Goal: Transaction & Acquisition: Book appointment/travel/reservation

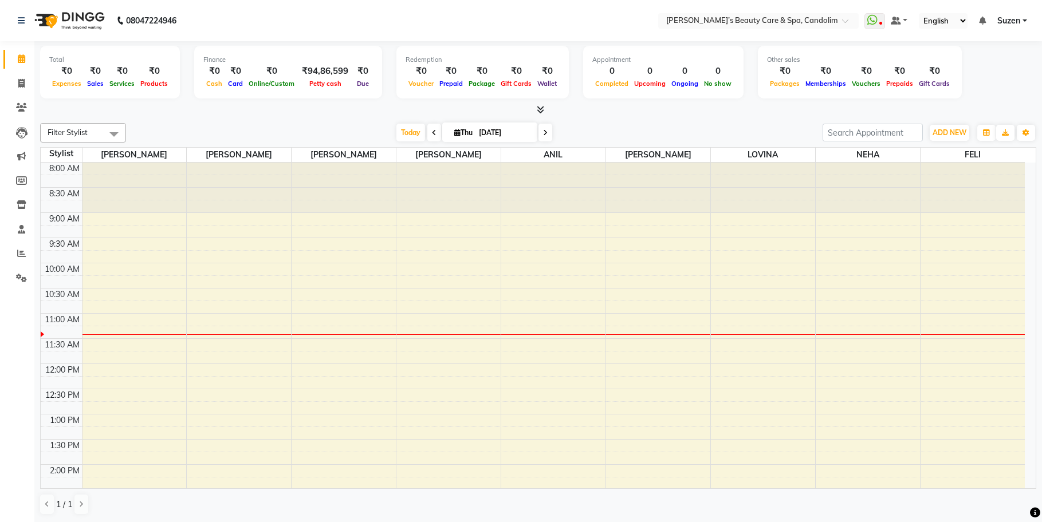
click at [233, 340] on div "8:00 AM 8:30 AM 9:00 AM 9:30 AM 10:00 AM 10:30 AM 11:00 AM 11:30 AM 12:00 PM 12…" at bounding box center [533, 490] width 984 height 655
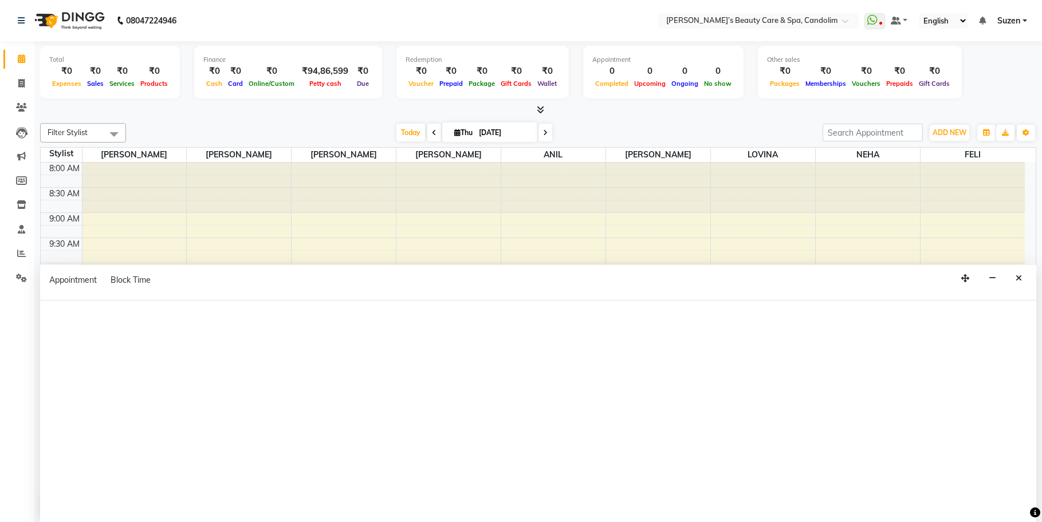
scroll to position [1, 0]
select select "43921"
select select "tentative"
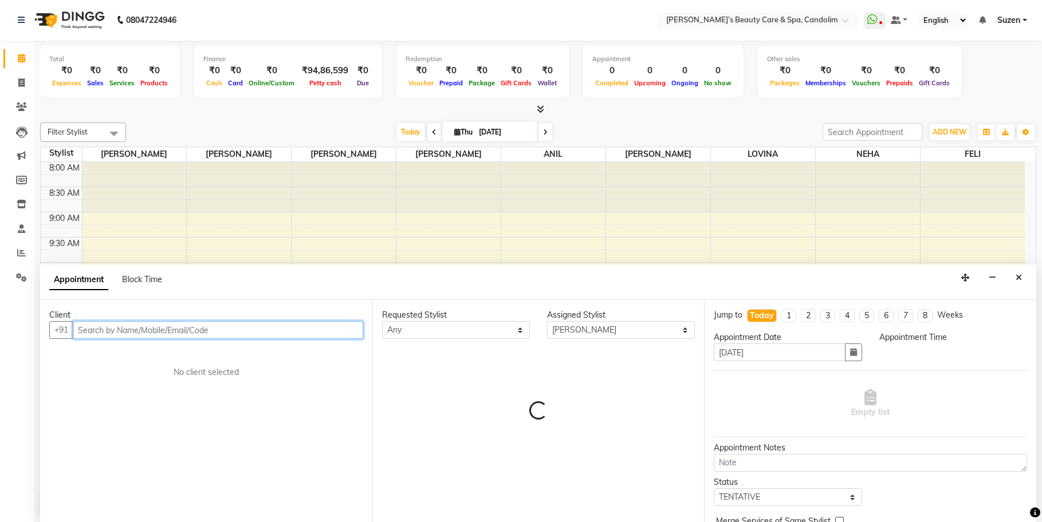
select select "690"
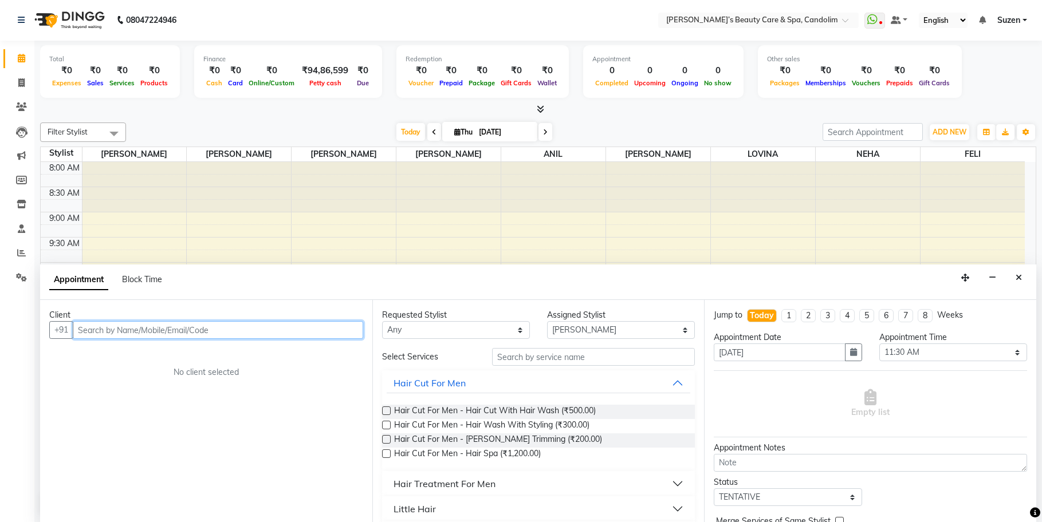
click at [195, 332] on input "text" at bounding box center [218, 330] width 290 height 18
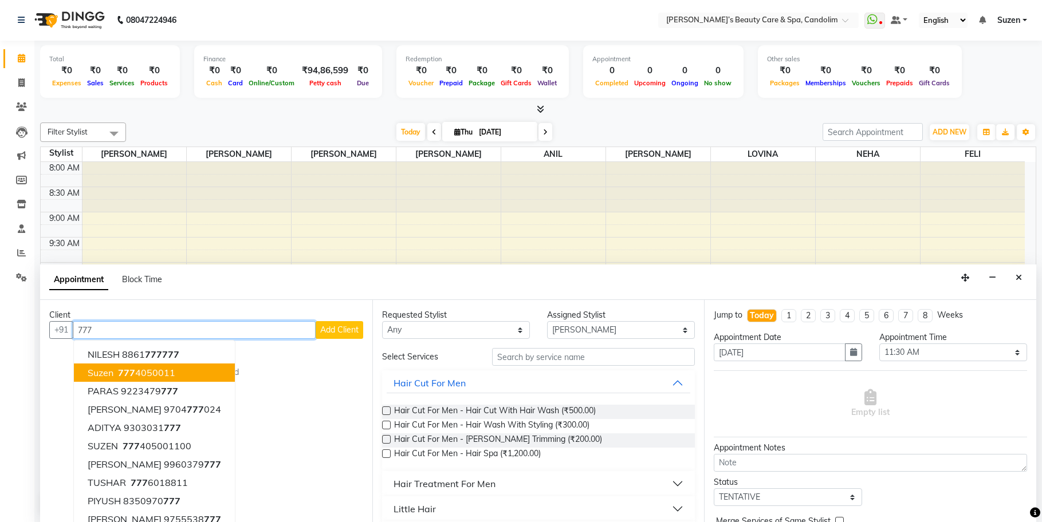
click at [174, 375] on button "Suzen [PHONE_NUMBER]" at bounding box center [154, 373] width 161 height 18
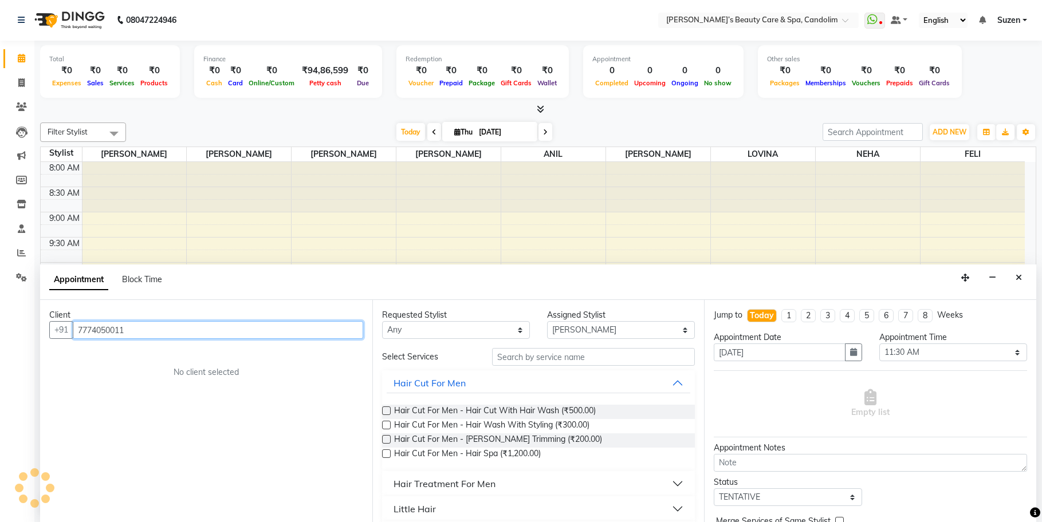
type input "7774050011"
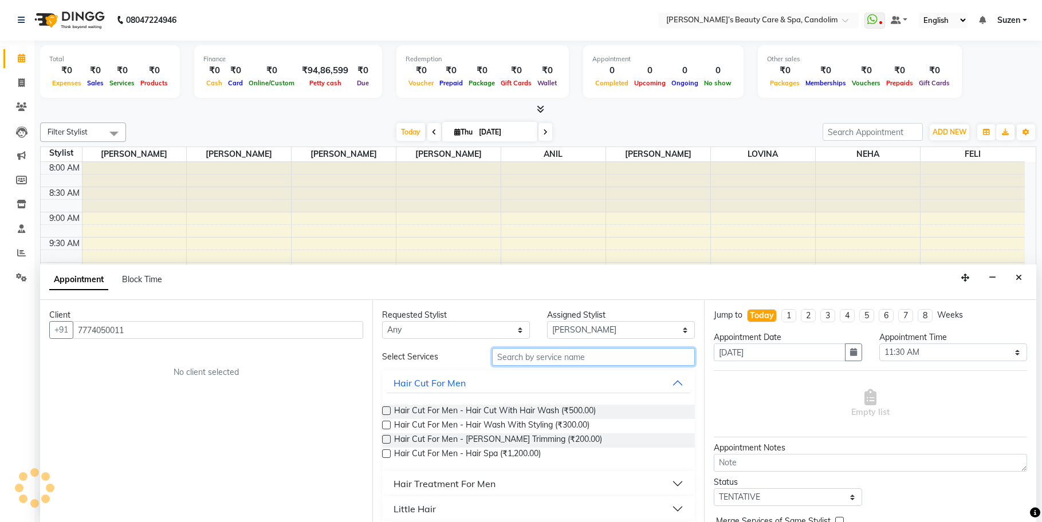
click at [525, 360] on input "text" at bounding box center [593, 357] width 203 height 18
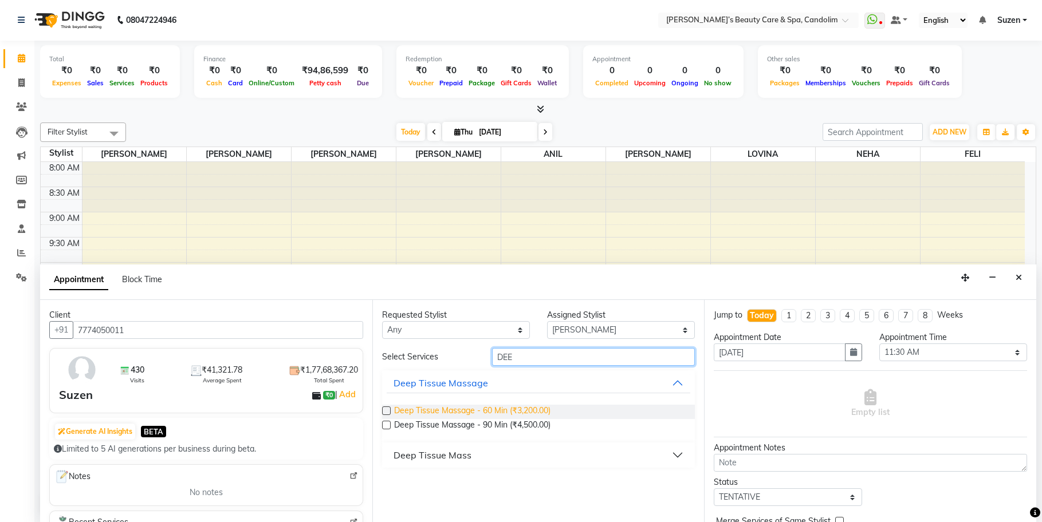
type input "DEE"
click at [511, 411] on span "Deep Tissue Massage - 60 Min (₹3,200.00)" at bounding box center [472, 412] width 156 height 14
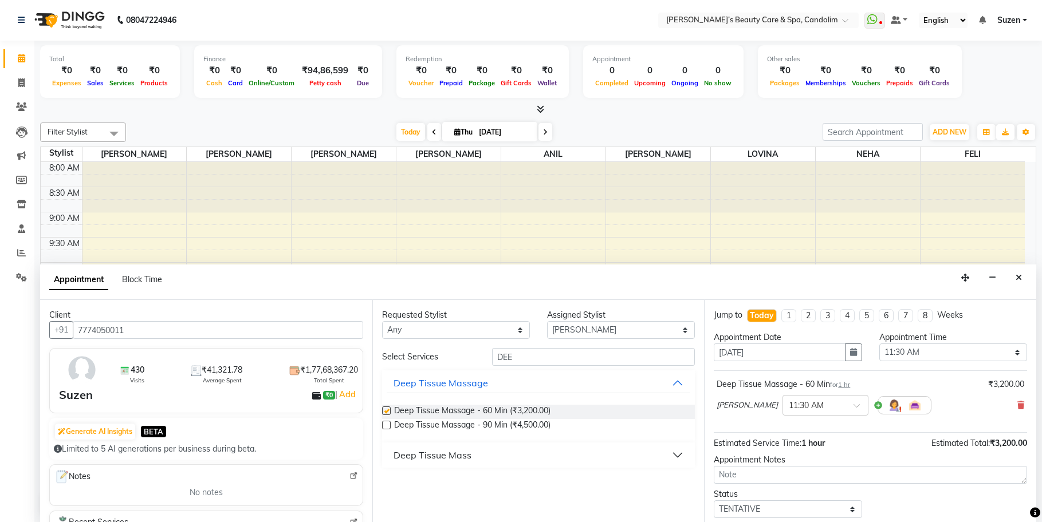
checkbox input "false"
drag, startPoint x: 580, startPoint y: 331, endPoint x: 580, endPoint y: 337, distance: 6.3
click at [580, 331] on select "Select [PERSON_NAME] [PERSON_NAME] [PERSON_NAME] NEHA [PERSON_NAME] [PERSON_NAM…" at bounding box center [621, 330] width 148 height 18
select select "43925"
click at [547, 321] on select "Select [PERSON_NAME] [PERSON_NAME] [PERSON_NAME] NEHA [PERSON_NAME] [PERSON_NAM…" at bounding box center [621, 330] width 148 height 18
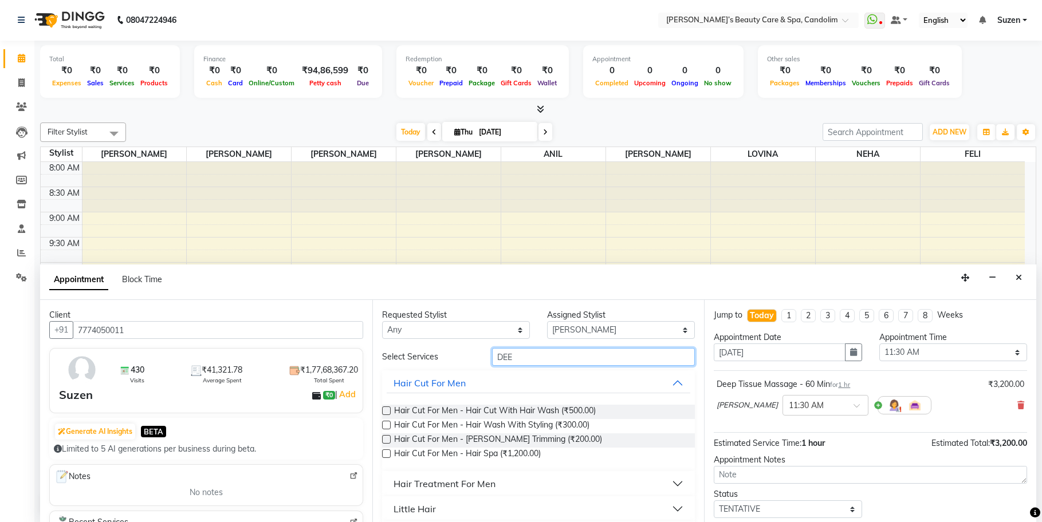
click at [572, 362] on input "DEE" at bounding box center [593, 357] width 203 height 18
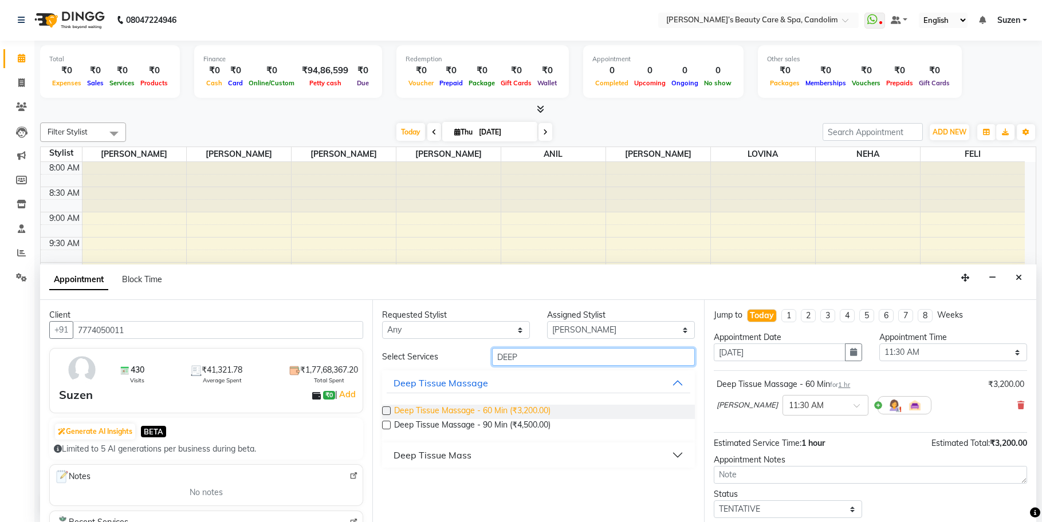
type input "DEEP"
click at [521, 407] on span "Deep Tissue Massage - 60 Min (₹3,200.00)" at bounding box center [472, 412] width 156 height 14
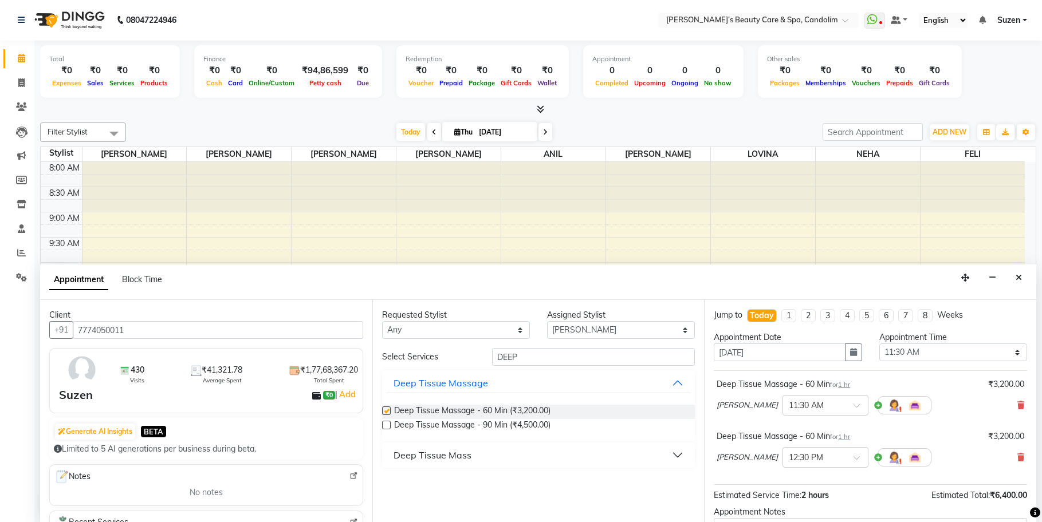
checkbox input "false"
click at [590, 329] on select "Select [PERSON_NAME] [PERSON_NAME] [PERSON_NAME] NEHA [PERSON_NAME] [PERSON_NAM…" at bounding box center [621, 330] width 148 height 18
select select "43920"
click at [547, 321] on select "Select [PERSON_NAME] [PERSON_NAME] [PERSON_NAME] NEHA [PERSON_NAME] [PERSON_NAM…" at bounding box center [621, 330] width 148 height 18
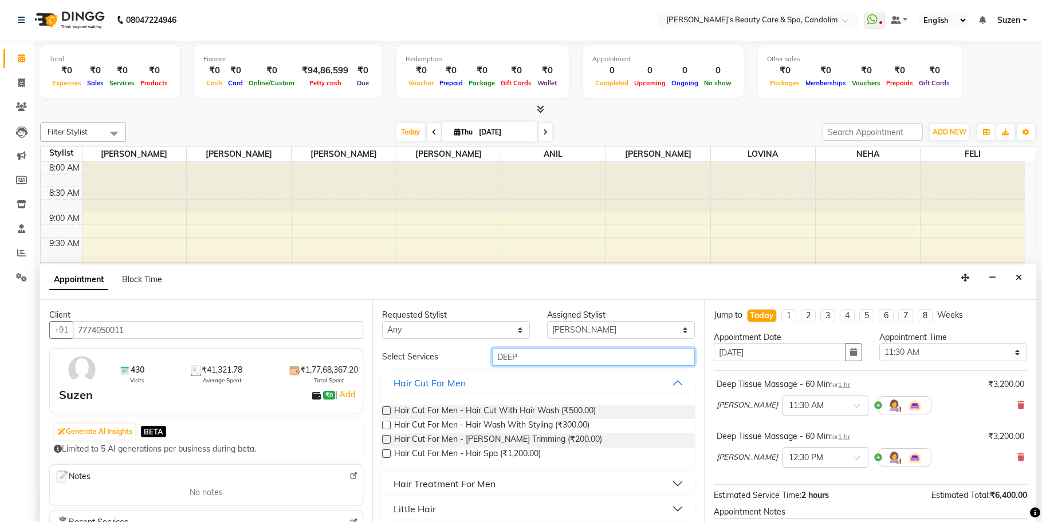
click at [545, 359] on input "DEEP" at bounding box center [593, 357] width 203 height 18
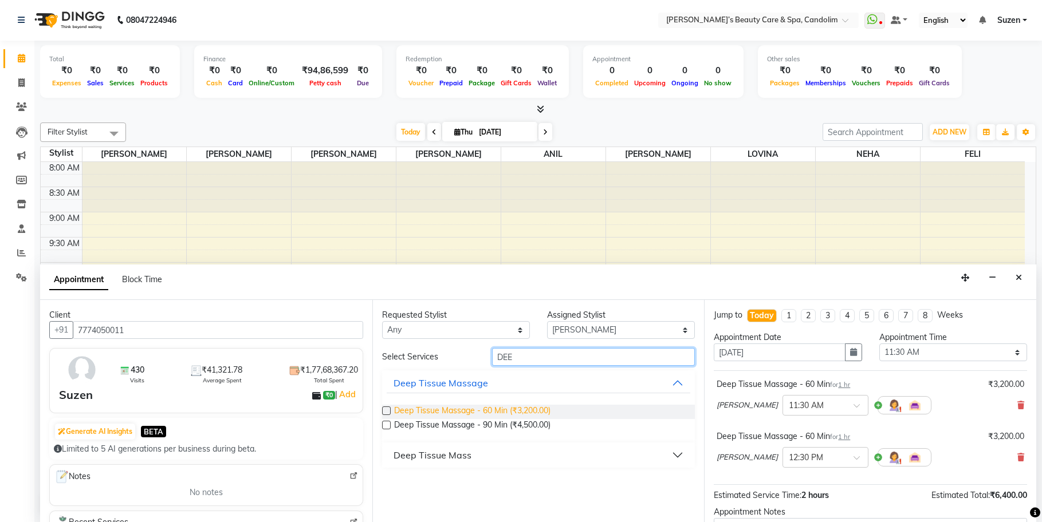
type input "DEE"
click at [525, 406] on span "Deep Tissue Massage - 60 Min (₹3,200.00)" at bounding box center [472, 412] width 156 height 14
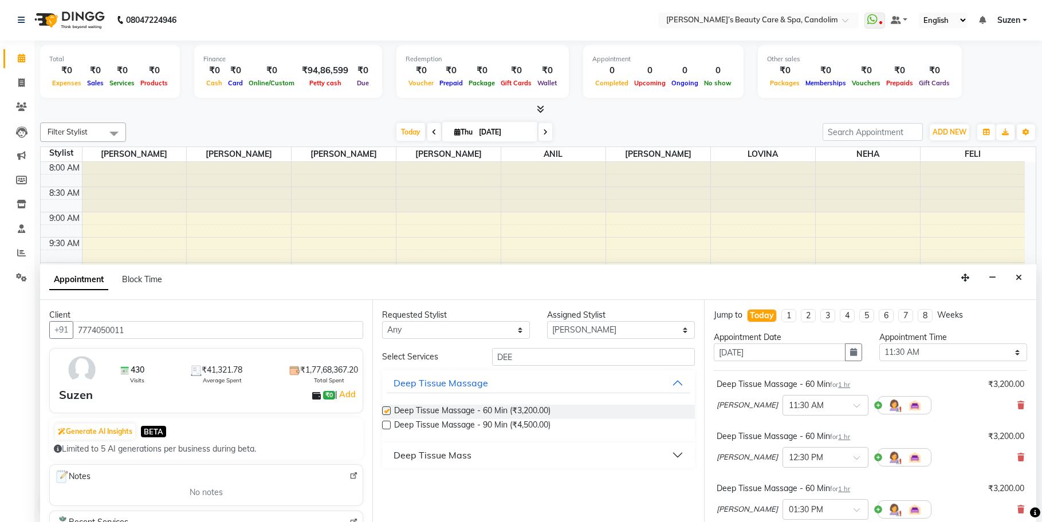
checkbox input "false"
click at [603, 334] on select "Select [PERSON_NAME] [PERSON_NAME] [PERSON_NAME] NEHA [PERSON_NAME] [PERSON_NAM…" at bounding box center [621, 330] width 148 height 18
select select "43931"
click at [547, 321] on select "Select [PERSON_NAME] [PERSON_NAME] [PERSON_NAME] NEHA [PERSON_NAME] [PERSON_NAM…" at bounding box center [621, 330] width 148 height 18
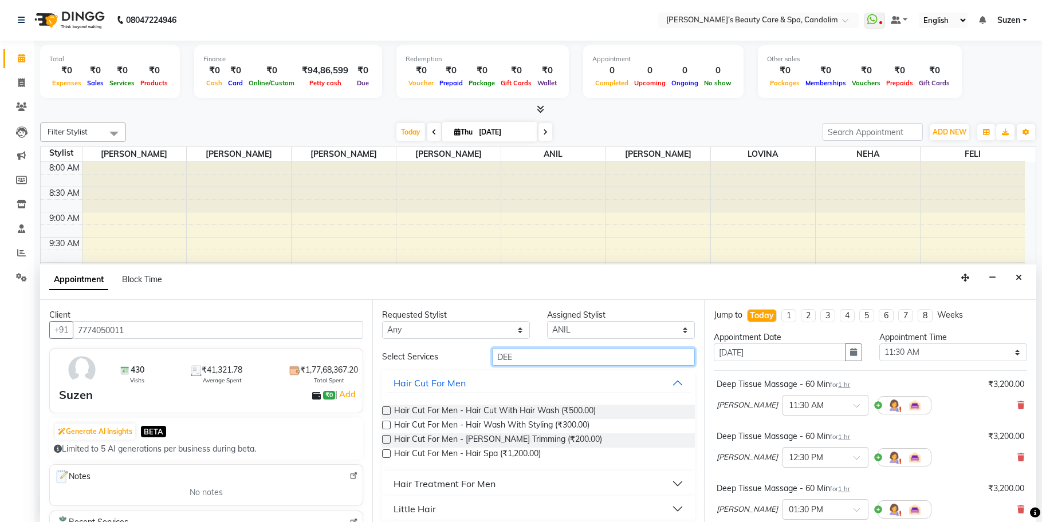
click at [545, 360] on input "DEE" at bounding box center [593, 357] width 203 height 18
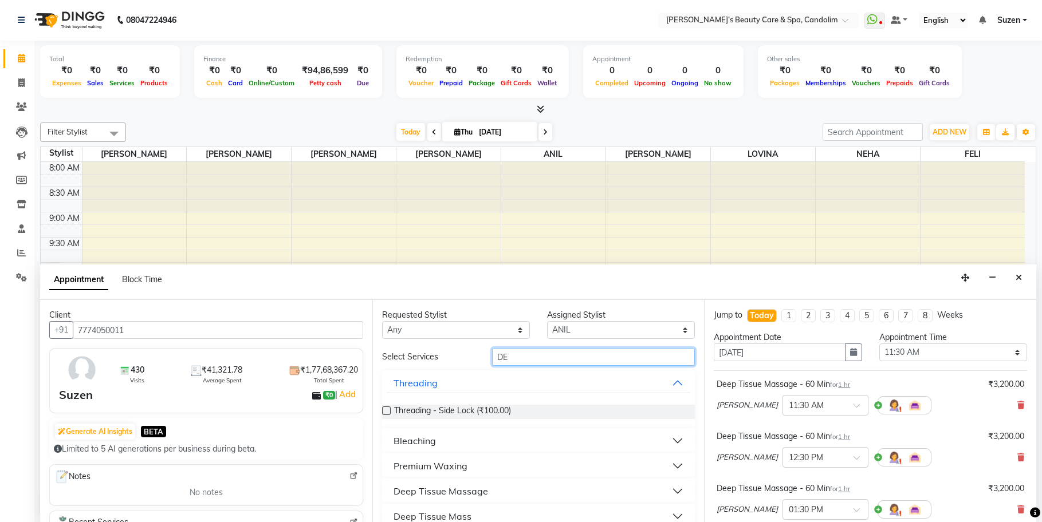
type input "D"
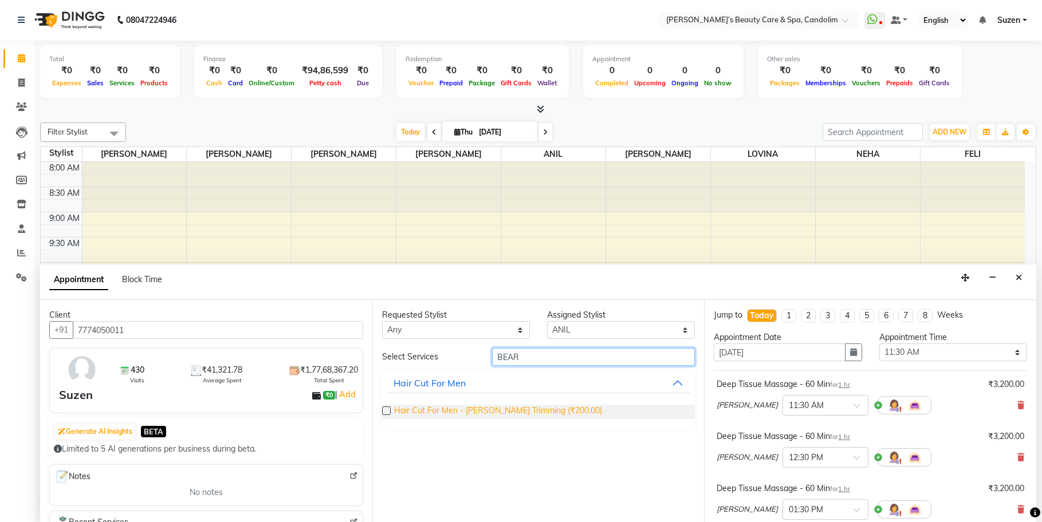
type input "BEAR"
click at [537, 405] on span "Hair Cut For Men - [PERSON_NAME] Trimming (₹200.00)" at bounding box center [498, 412] width 208 height 14
checkbox input "false"
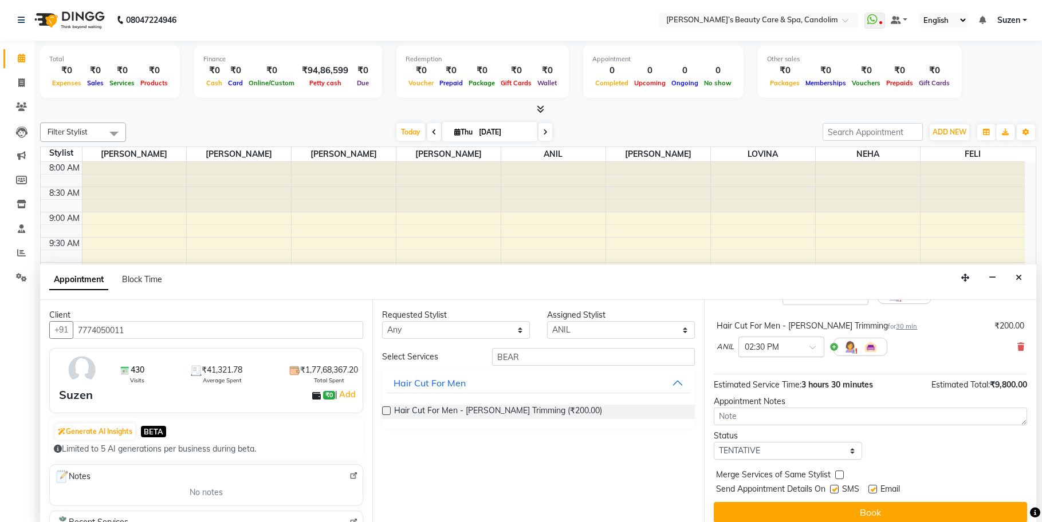
click at [795, 351] on div at bounding box center [781, 346] width 85 height 12
click at [765, 373] on div "12:00 PM" at bounding box center [781, 370] width 85 height 21
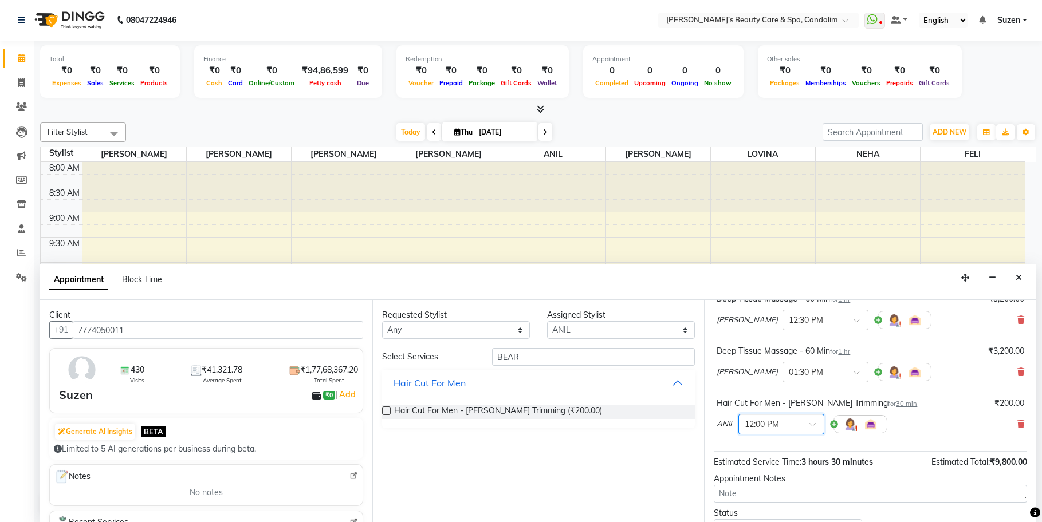
scroll to position [72, 0]
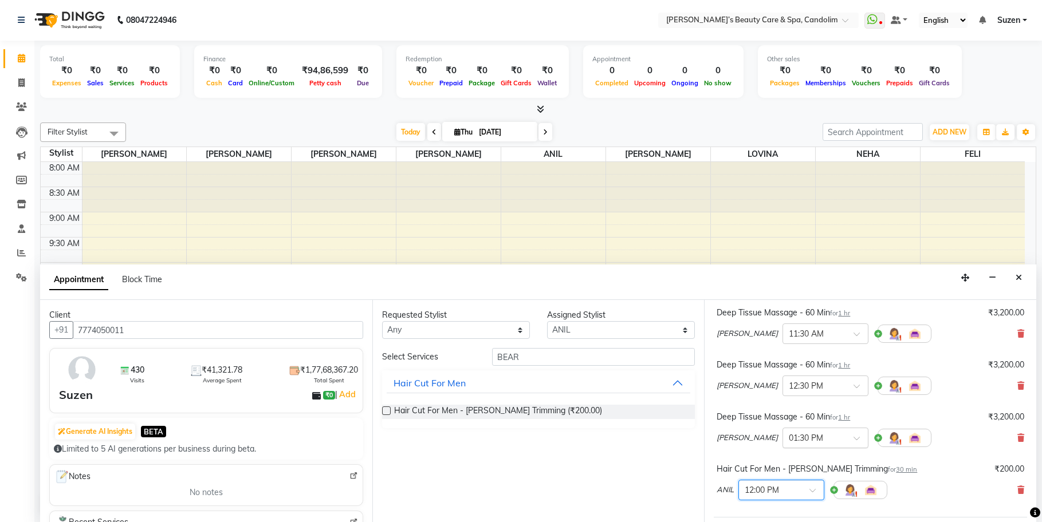
click at [805, 437] on input "text" at bounding box center [814, 437] width 50 height 12
click at [783, 475] on div "12:00 PM" at bounding box center [825, 475] width 85 height 21
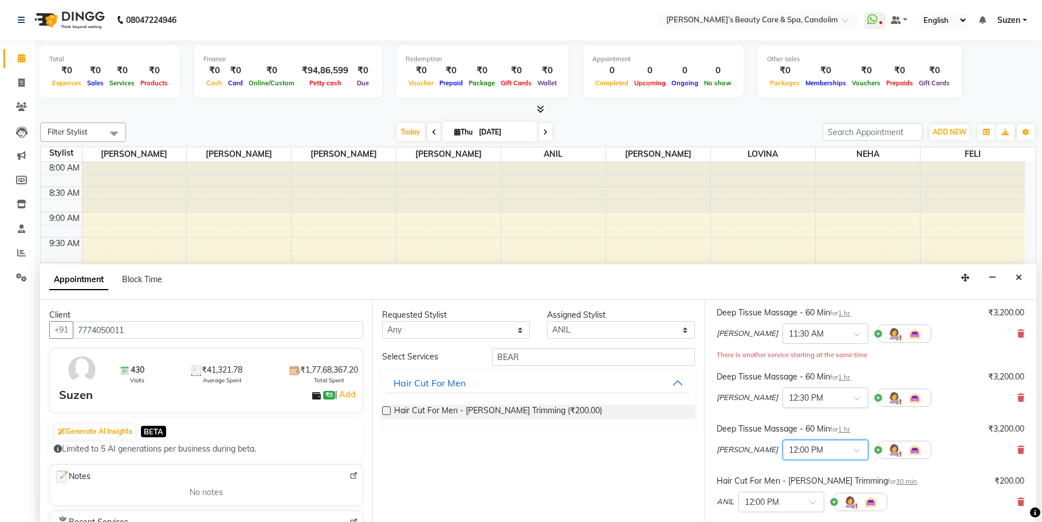
click at [795, 394] on input "text" at bounding box center [814, 397] width 50 height 12
click at [783, 449] on div "12:00 PM" at bounding box center [825, 448] width 85 height 21
click at [854, 335] on span at bounding box center [861, 338] width 14 height 12
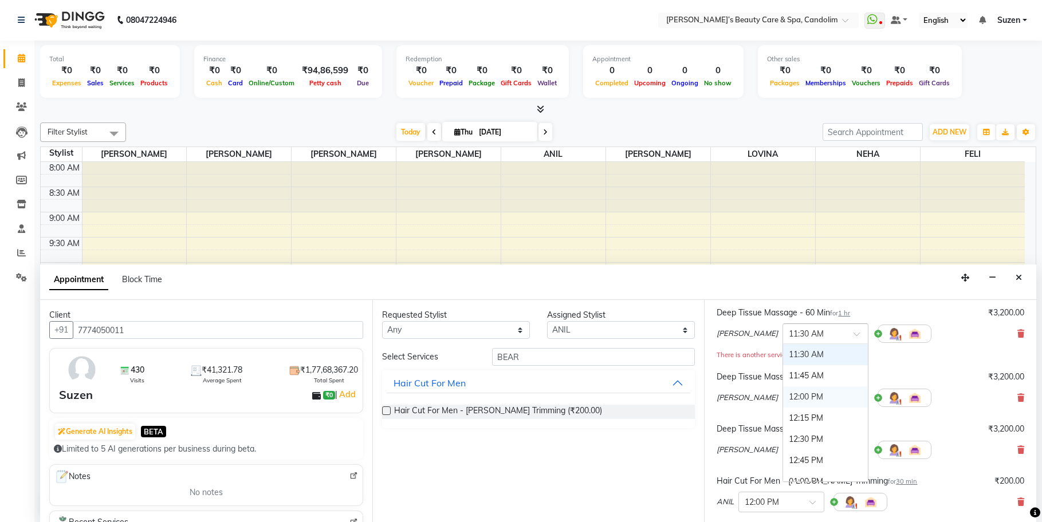
click at [783, 398] on div "12:00 PM" at bounding box center [825, 397] width 85 height 21
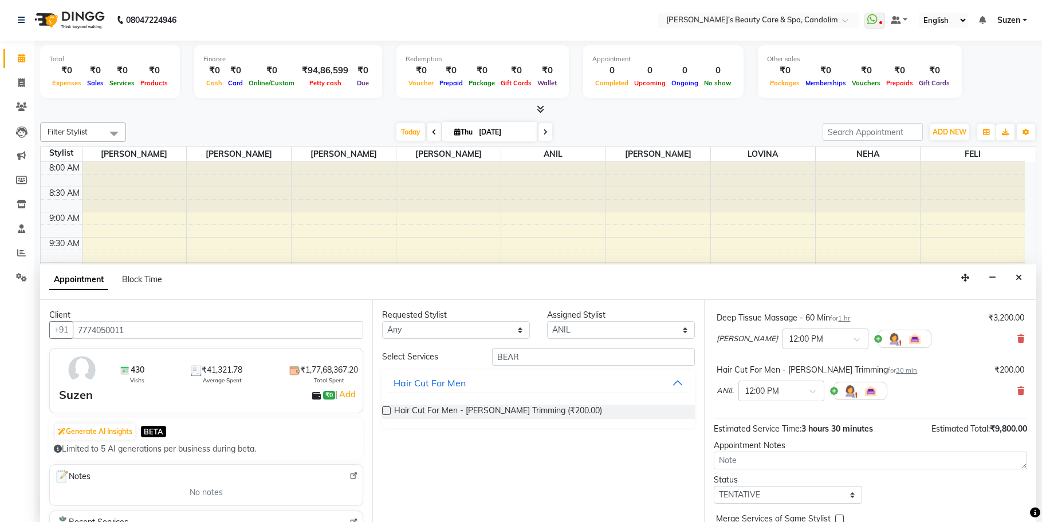
scroll to position [237, 0]
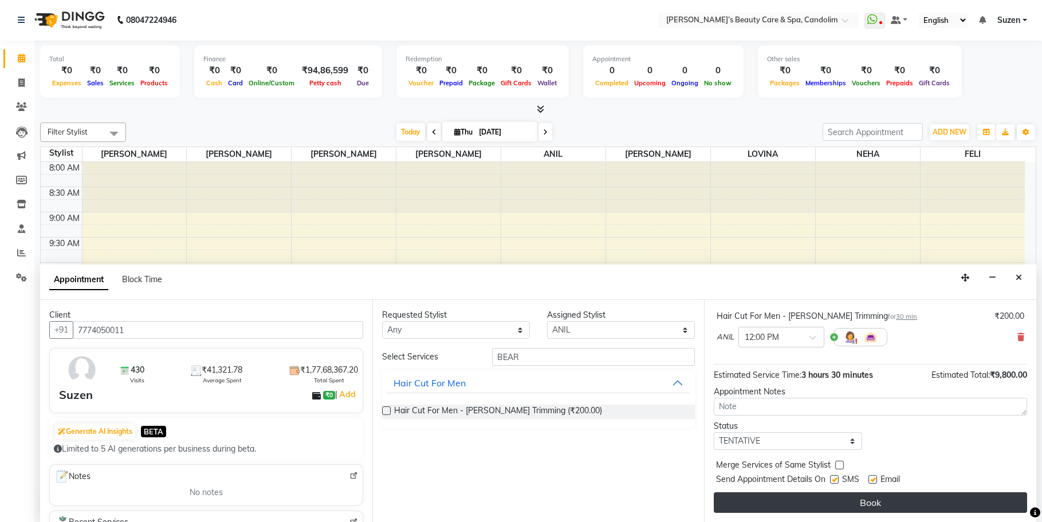
click at [844, 498] on button "Book" at bounding box center [870, 503] width 313 height 21
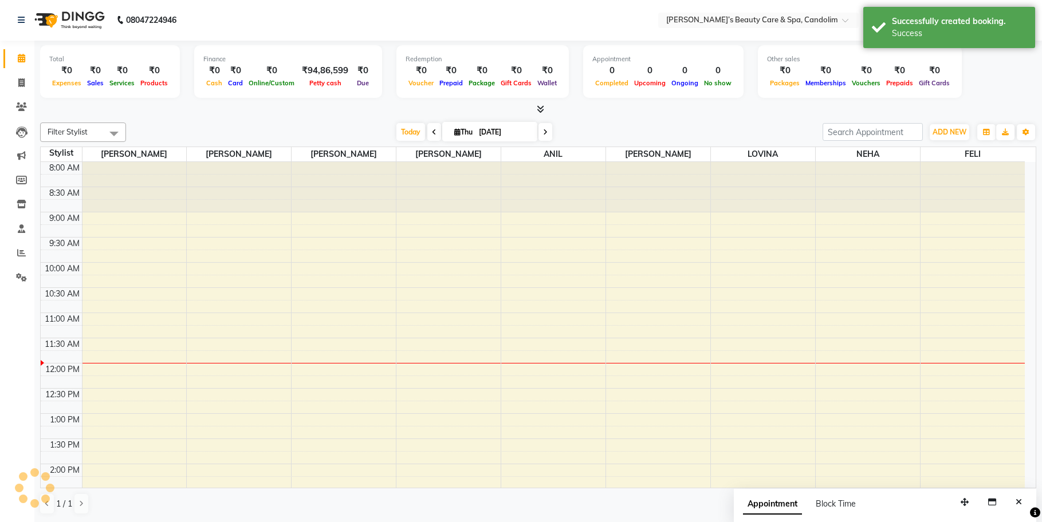
scroll to position [0, 0]
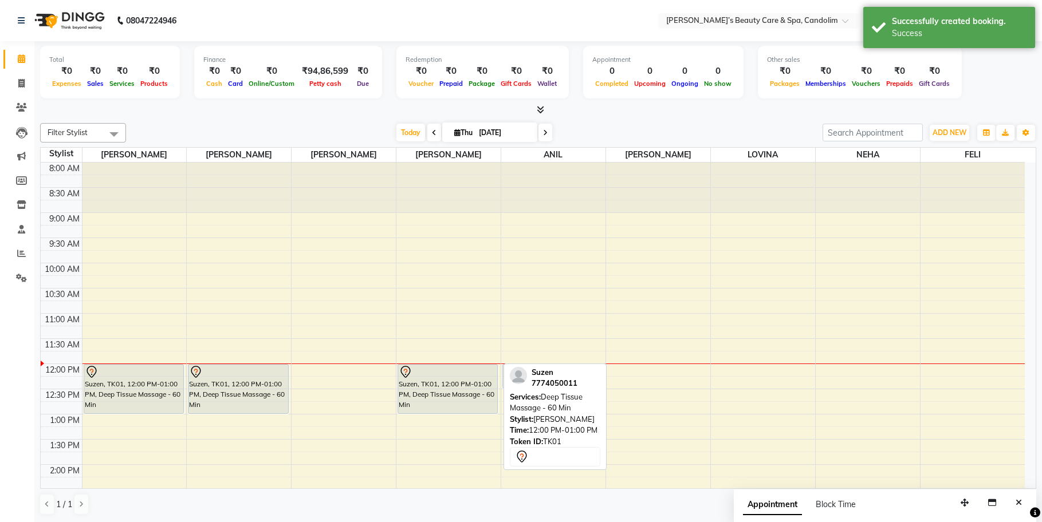
click at [417, 384] on div "Suzen, TK01, 12:00 PM-01:00 PM, Deep Tissue Massage - 60 Min" at bounding box center [447, 389] width 99 height 49
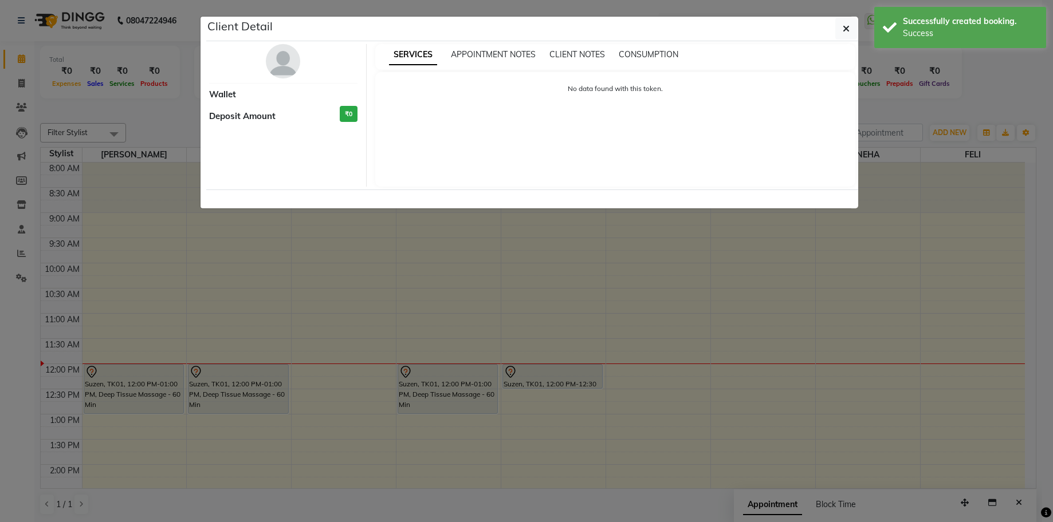
select select "7"
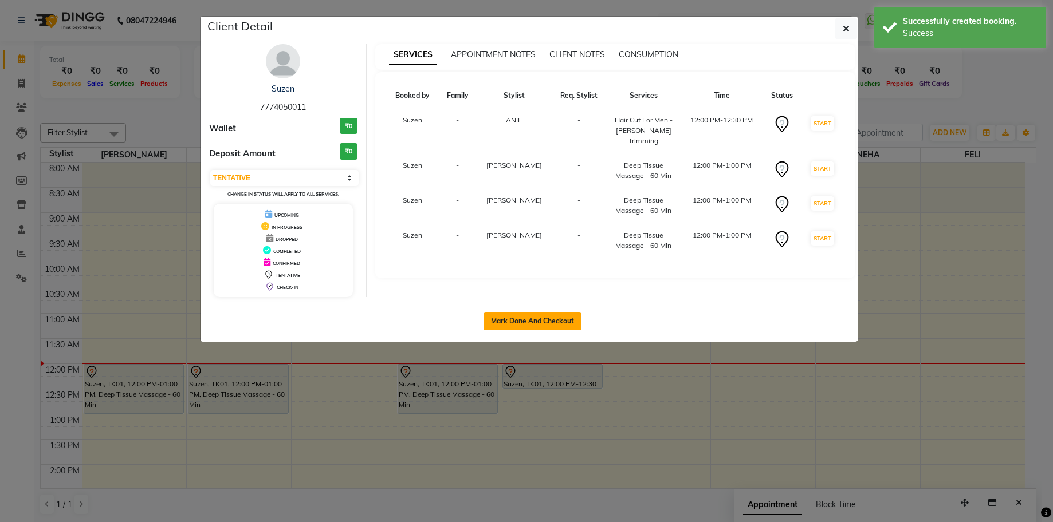
click at [529, 324] on button "Mark Done And Checkout" at bounding box center [532, 321] width 98 height 18
select select "service"
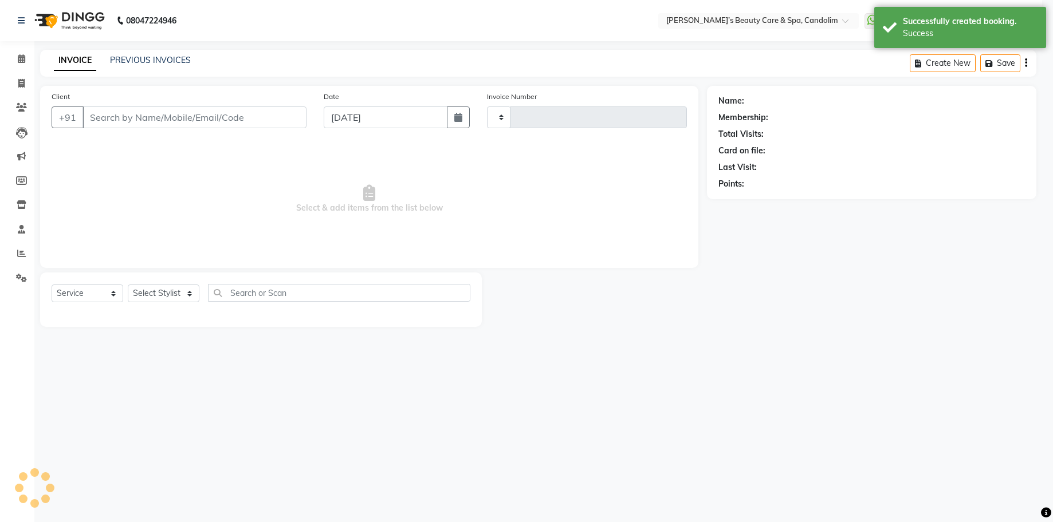
type input "1058"
select select "6059"
type input "7774050011"
select select "43931"
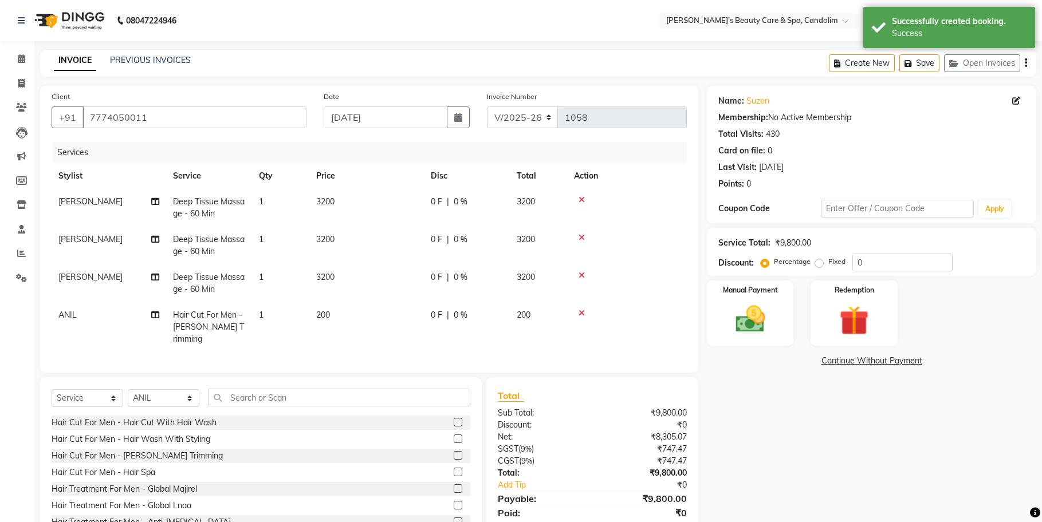
click at [353, 196] on td "3200" at bounding box center [366, 208] width 115 height 38
select select "43920"
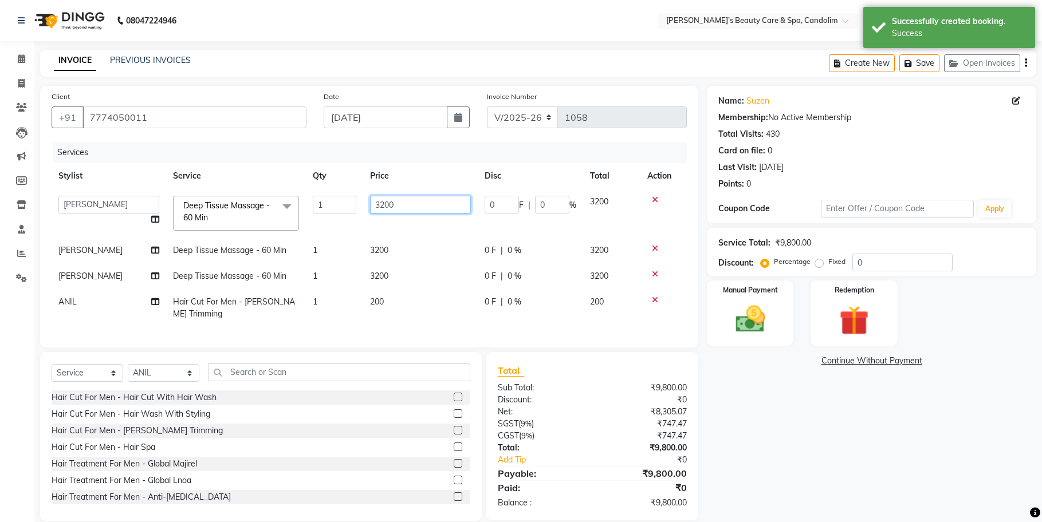
click at [407, 198] on input "3200" at bounding box center [420, 205] width 101 height 18
type input "3776"
click at [401, 243] on td "3200" at bounding box center [420, 251] width 115 height 26
select select "43921"
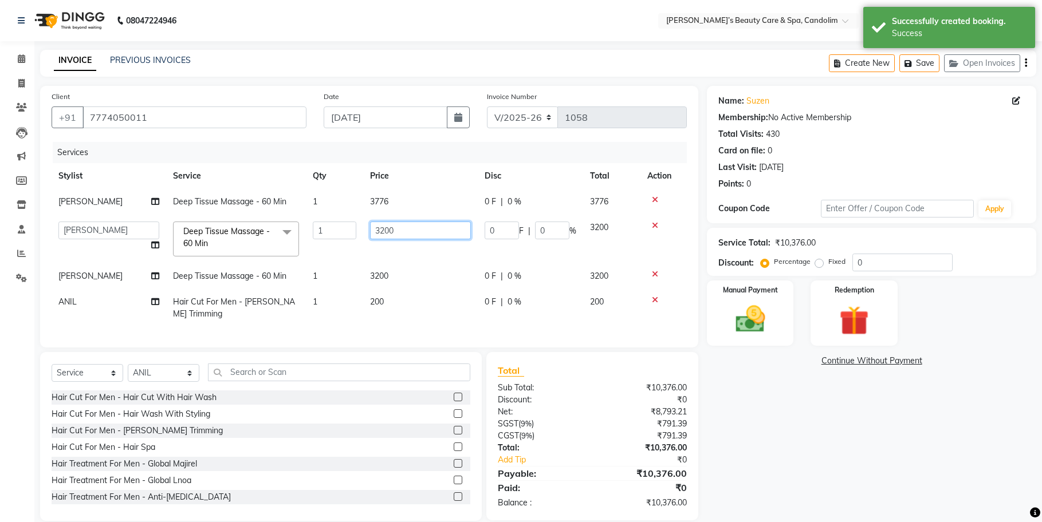
click at [407, 237] on input "3200" at bounding box center [420, 231] width 101 height 18
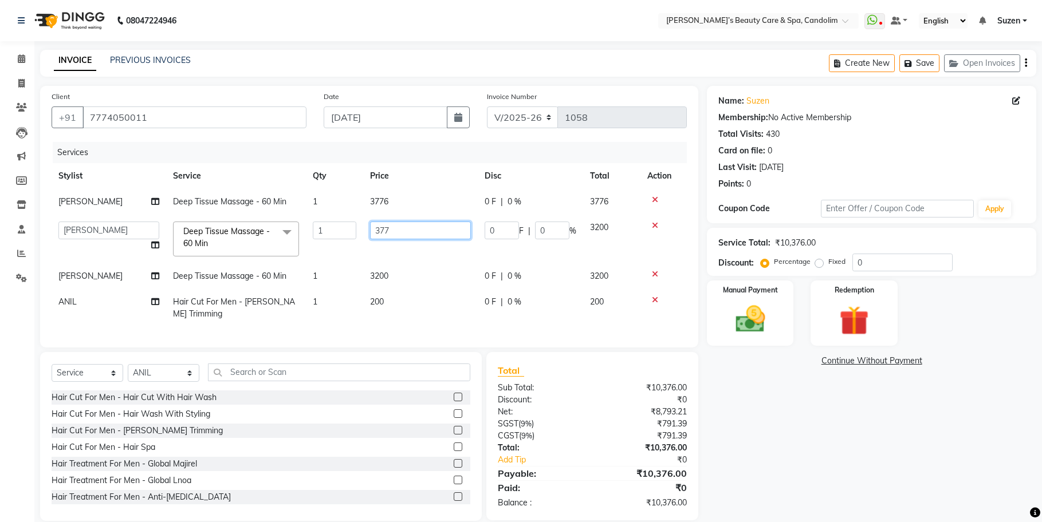
type input "3776"
click at [397, 268] on td "3200" at bounding box center [420, 277] width 115 height 26
select select "43925"
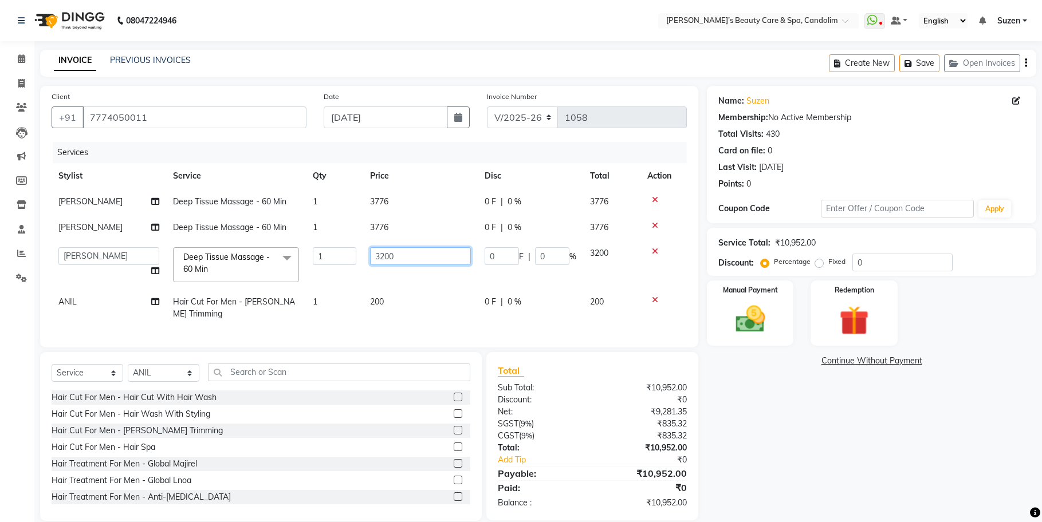
click at [414, 257] on input "3200" at bounding box center [420, 256] width 101 height 18
type input "3776"
click at [399, 292] on tbody "[PERSON_NAME] Deep Tissue Massage - 60 Min 1 3776 0 F | 0 % 3776 [PERSON_NAME] …" at bounding box center [369, 258] width 635 height 138
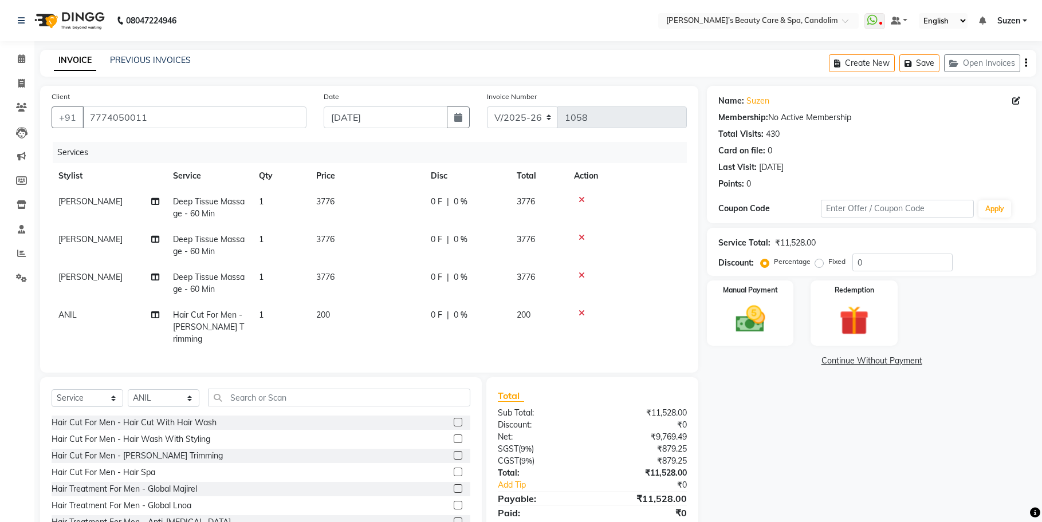
click at [344, 314] on td "200" at bounding box center [366, 327] width 115 height 50
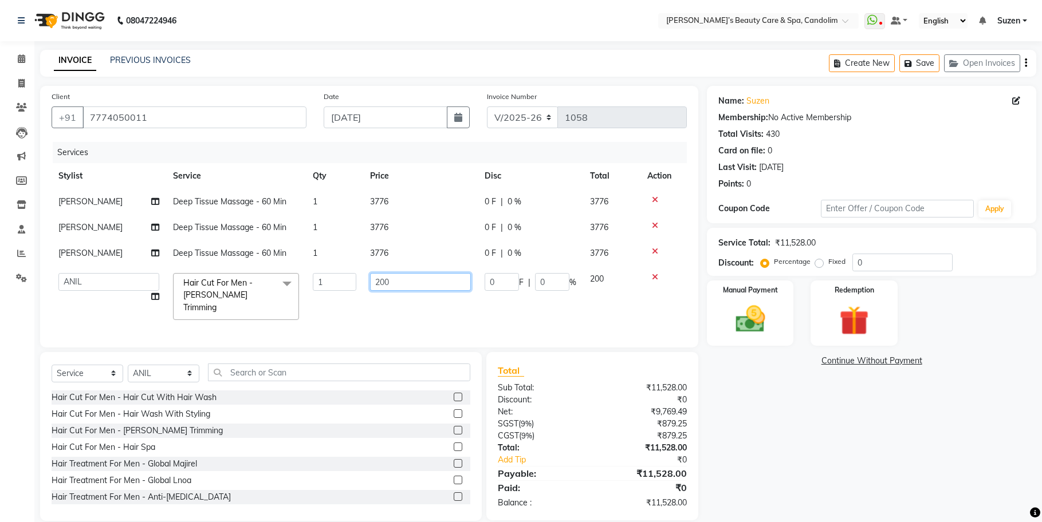
click at [398, 284] on input "200" at bounding box center [420, 282] width 101 height 18
type input "236"
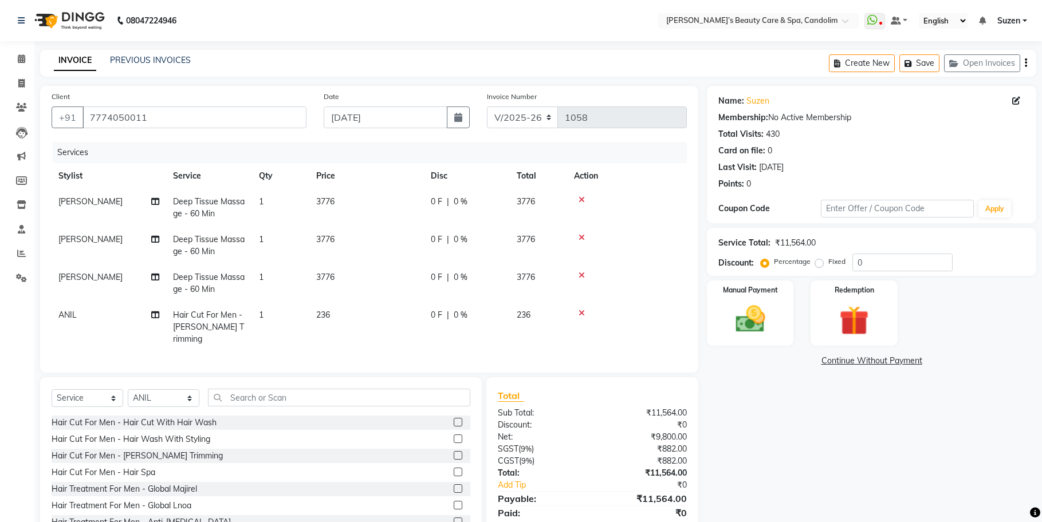
click at [453, 309] on tr "ANIL Hair Cut For Men - [PERSON_NAME] Trimming 1 236 0 F | 0 % 236" at bounding box center [369, 327] width 635 height 50
click at [736, 323] on img at bounding box center [751, 319] width 50 height 35
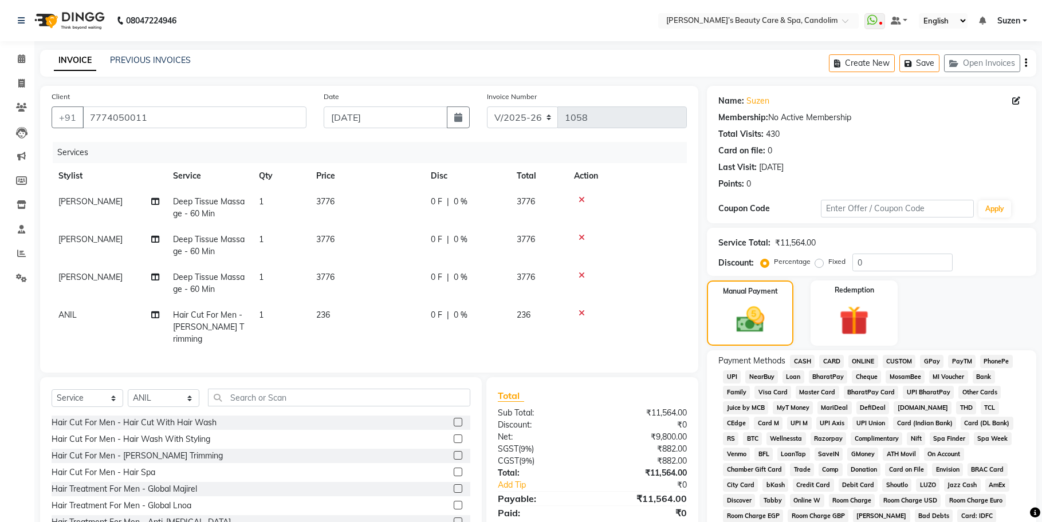
click at [935, 361] on span "GPay" at bounding box center [931, 361] width 23 height 13
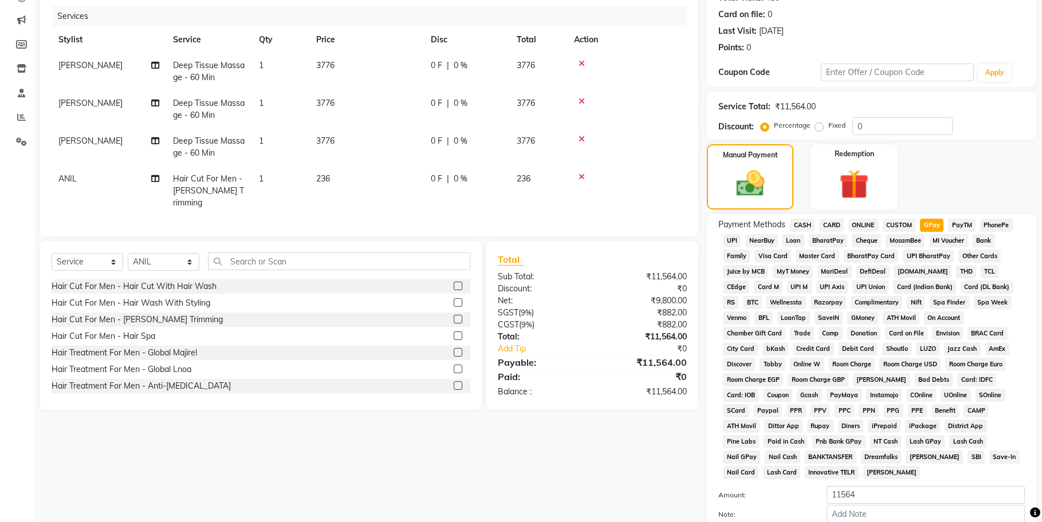
scroll to position [215, 0]
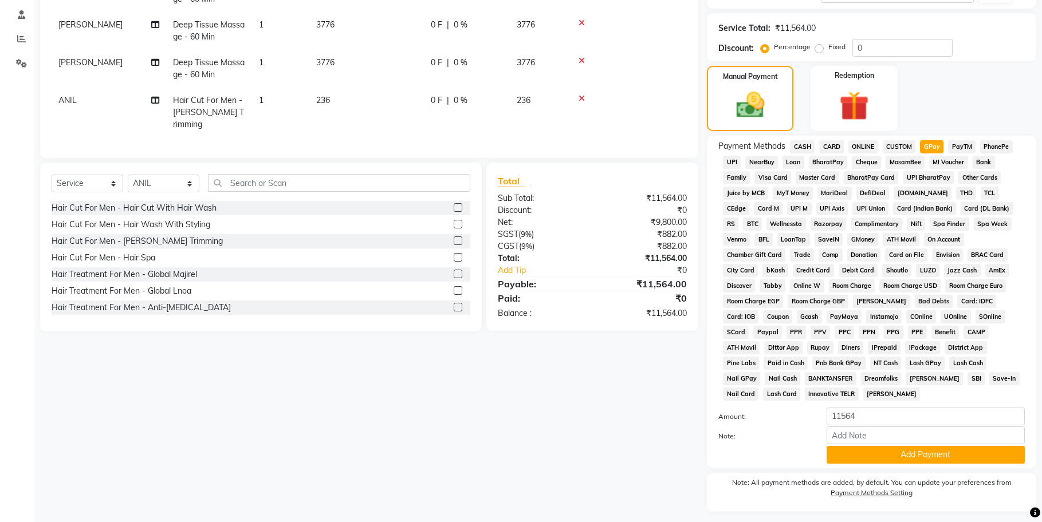
click at [923, 430] on div "Note:" at bounding box center [872, 436] width 324 height 19
click at [928, 446] on button "Add Payment" at bounding box center [926, 455] width 198 height 18
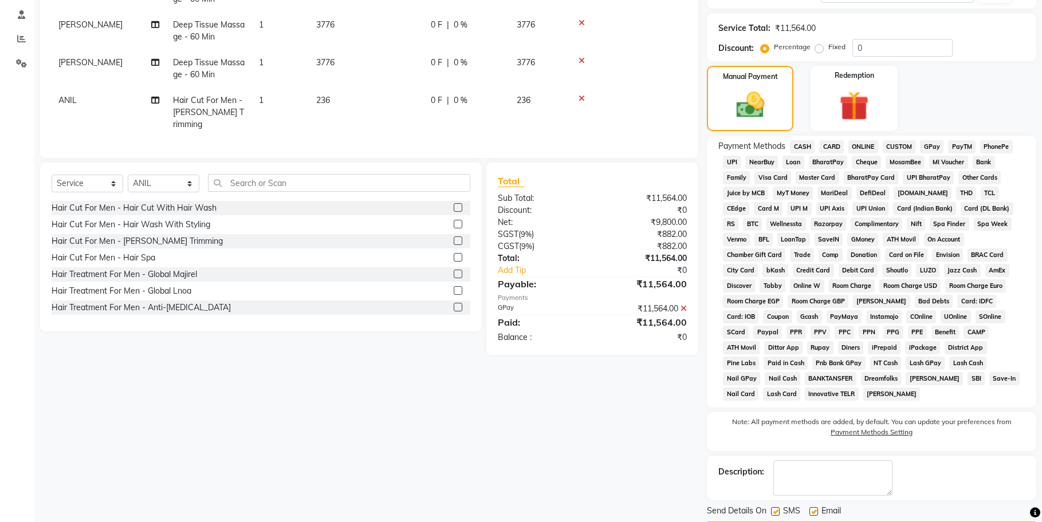
scroll to position [234, 0]
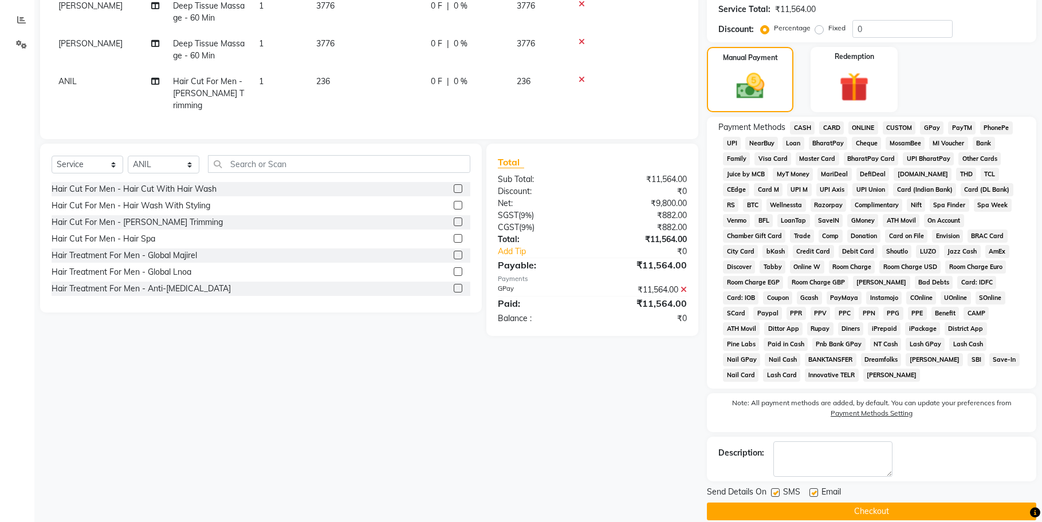
click at [909, 503] on button "Checkout" at bounding box center [871, 512] width 329 height 18
